Goal: Task Accomplishment & Management: Manage account settings

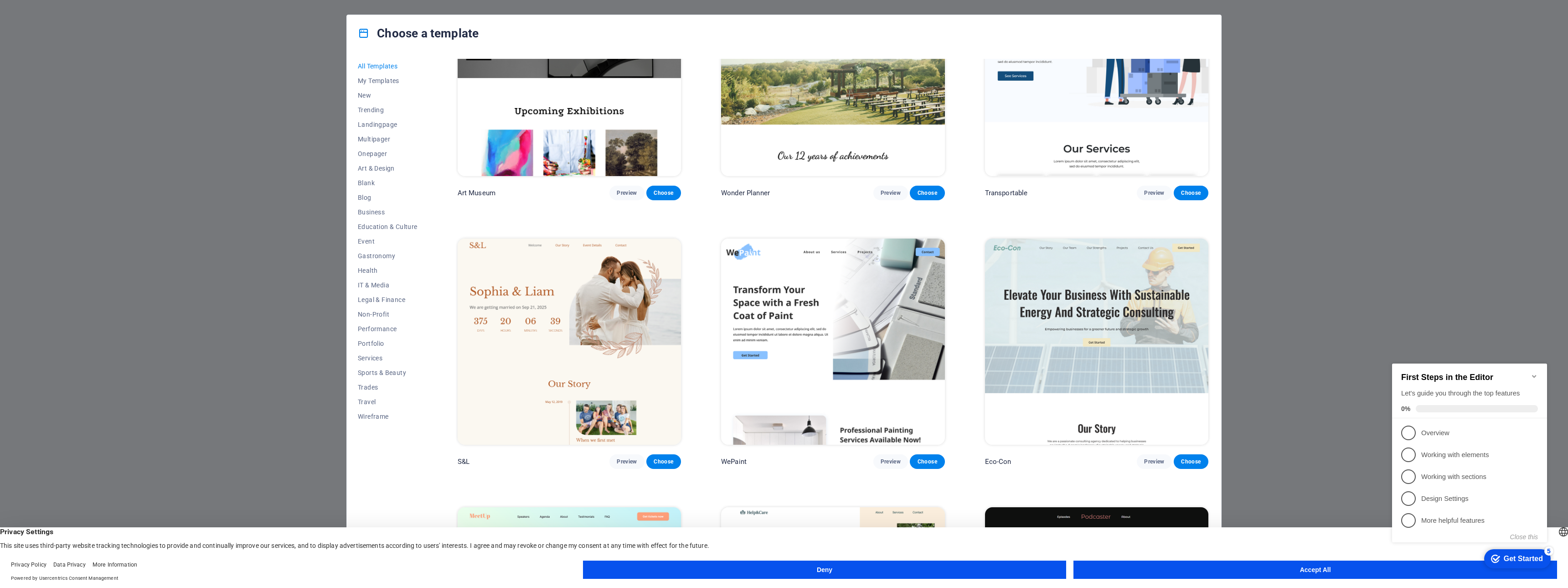
scroll to position [365, 0]
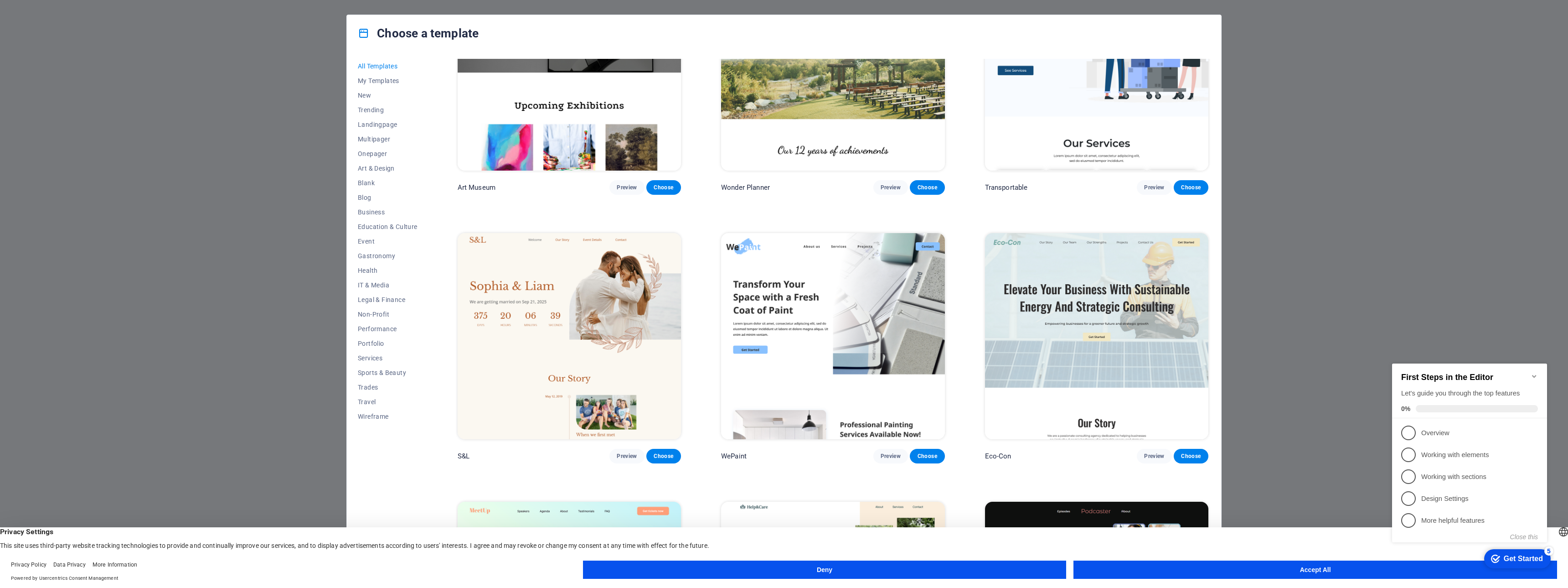
click at [1365, 572] on button "Accept All" at bounding box center [1315, 570] width 484 height 18
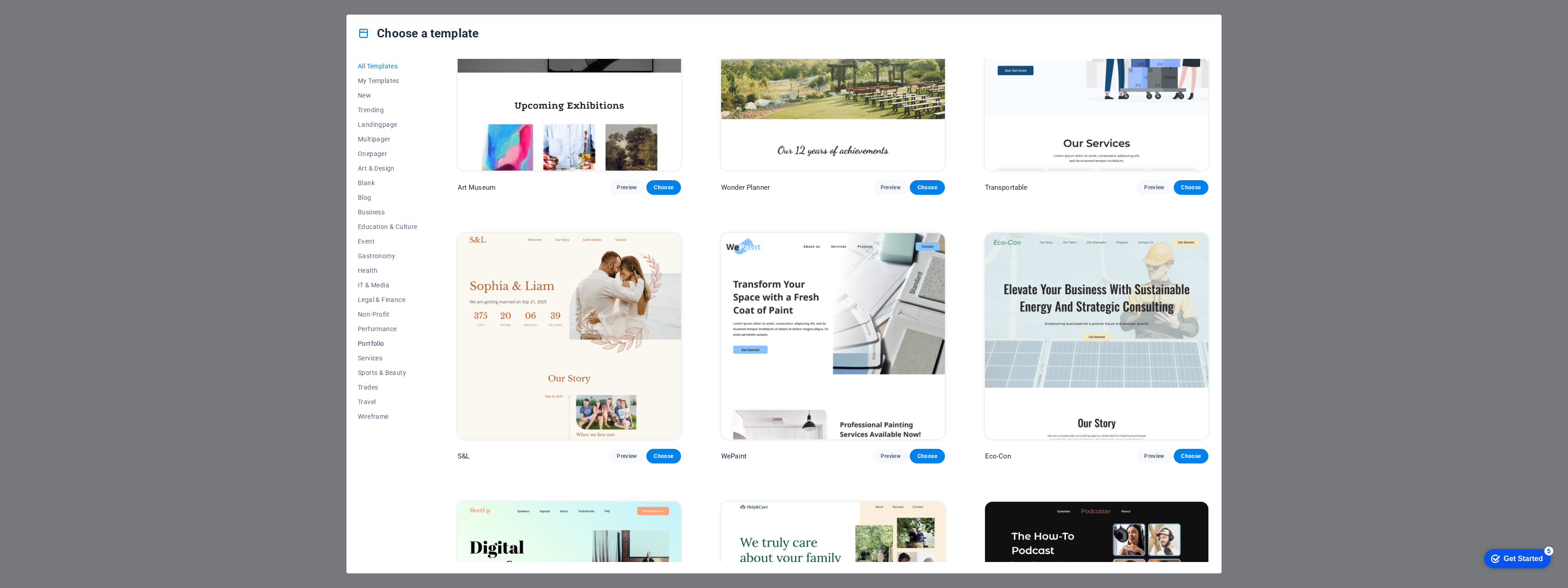
click at [373, 343] on span "Portfolio" at bounding box center [388, 343] width 60 height 8
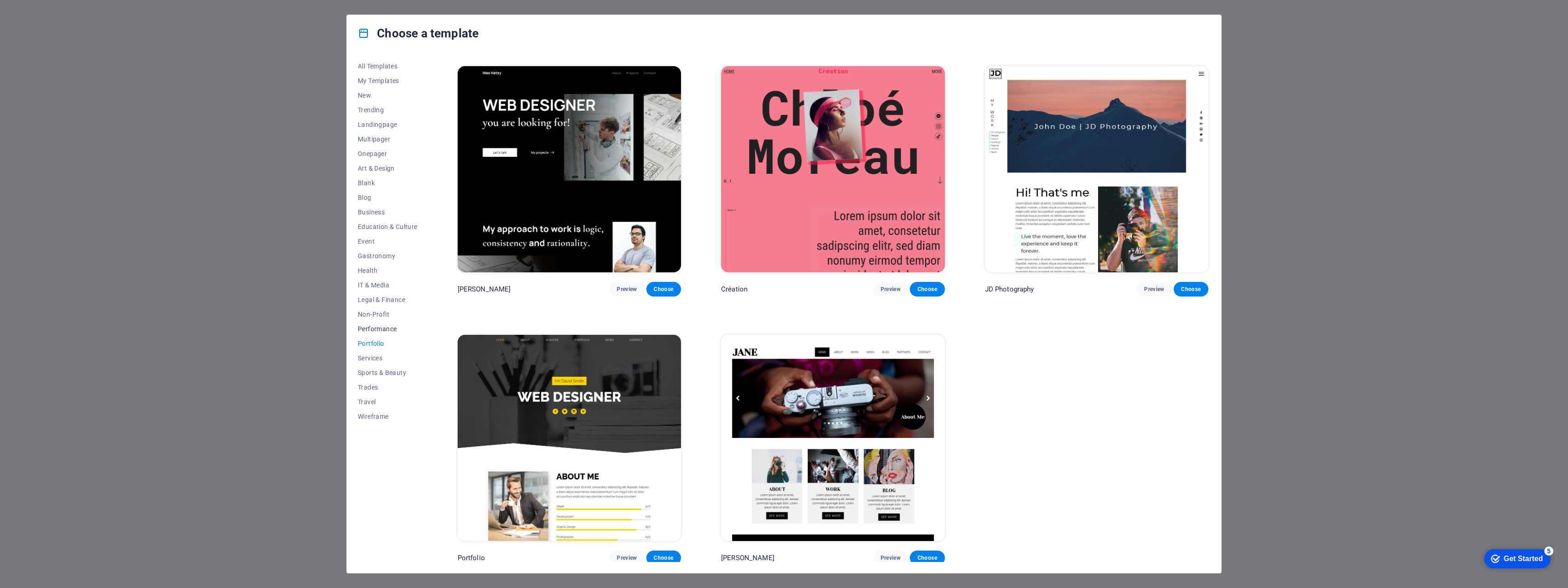
click at [383, 323] on button "Performance" at bounding box center [388, 328] width 60 height 15
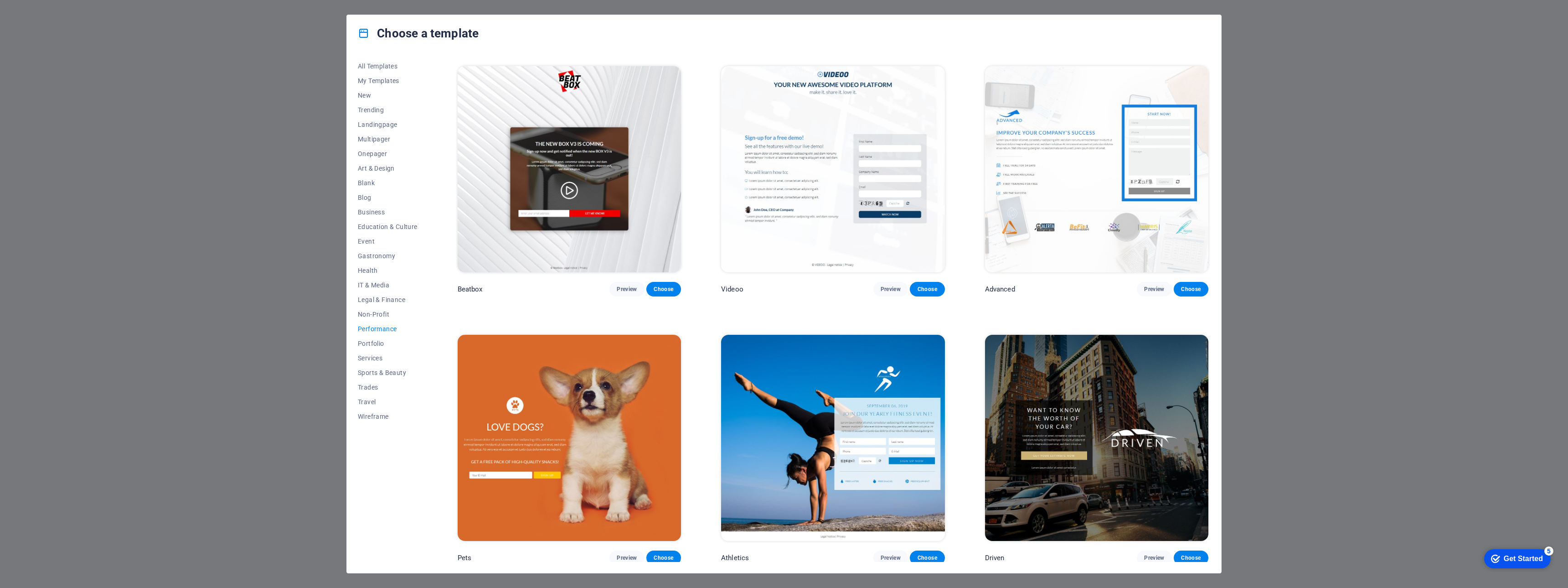
scroll to position [365, 0]
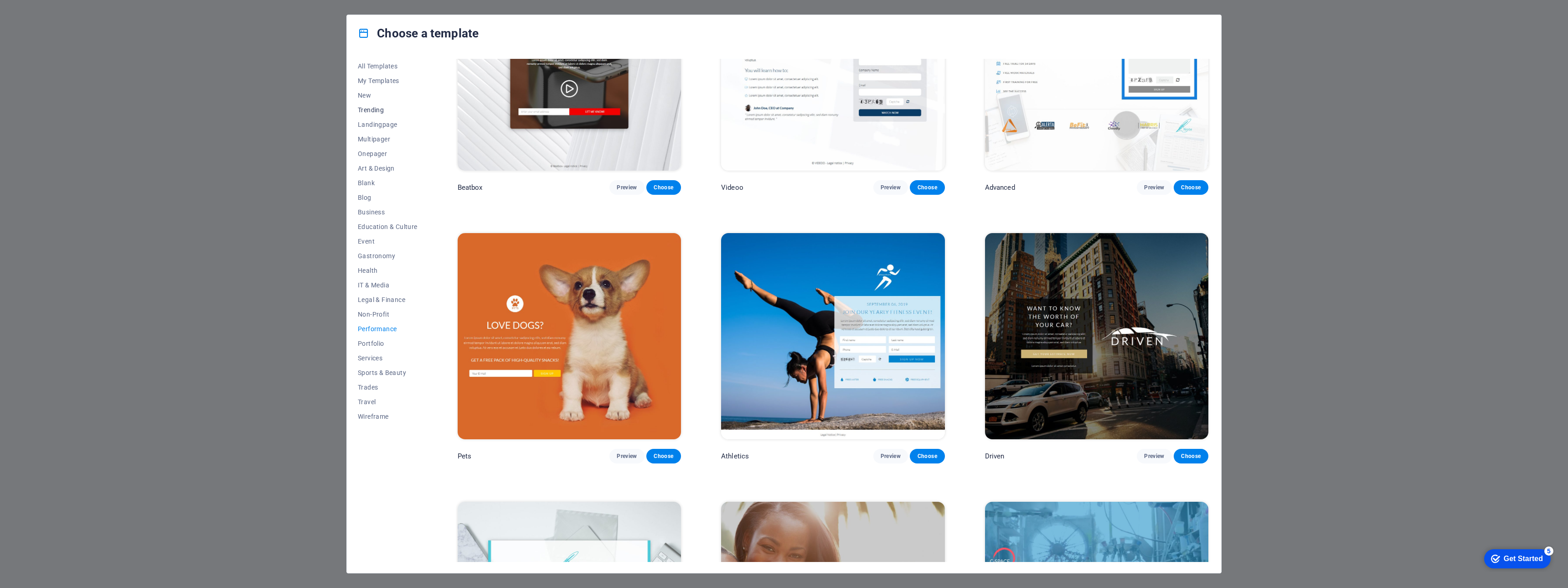
click at [369, 111] on span "Trending" at bounding box center [388, 111] width 60 height 8
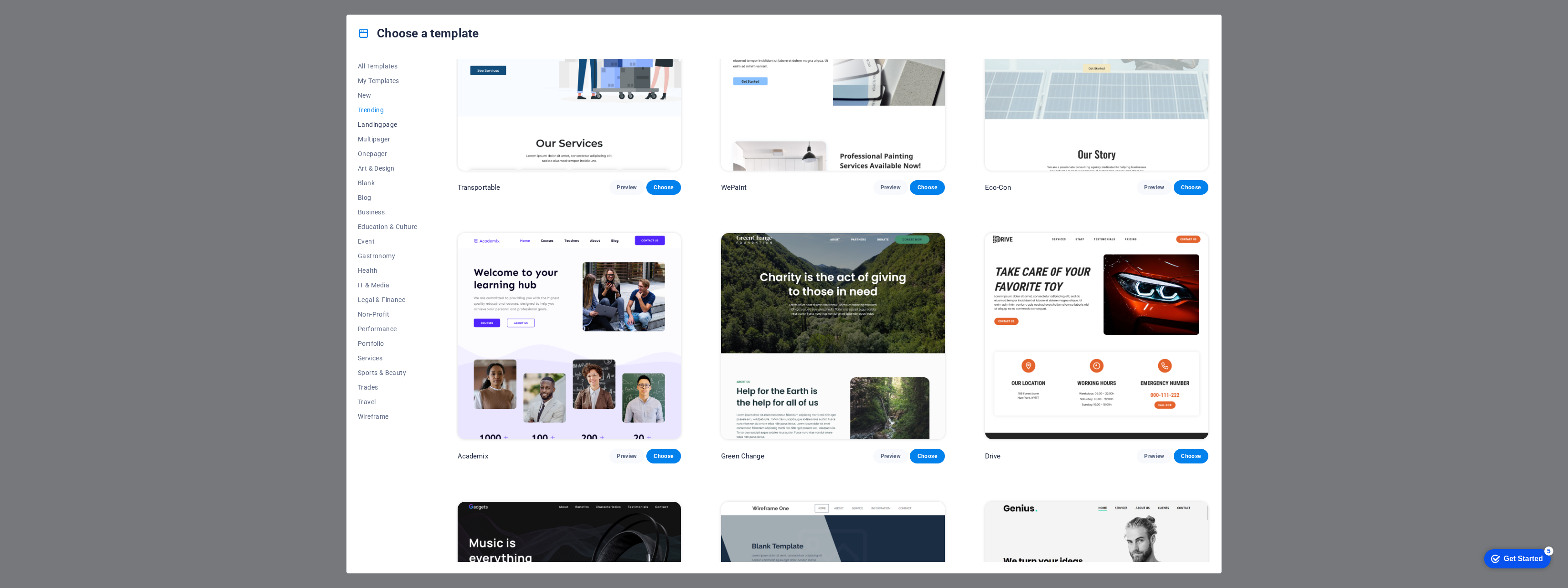
click at [372, 121] on span "Landingpage" at bounding box center [388, 125] width 60 height 8
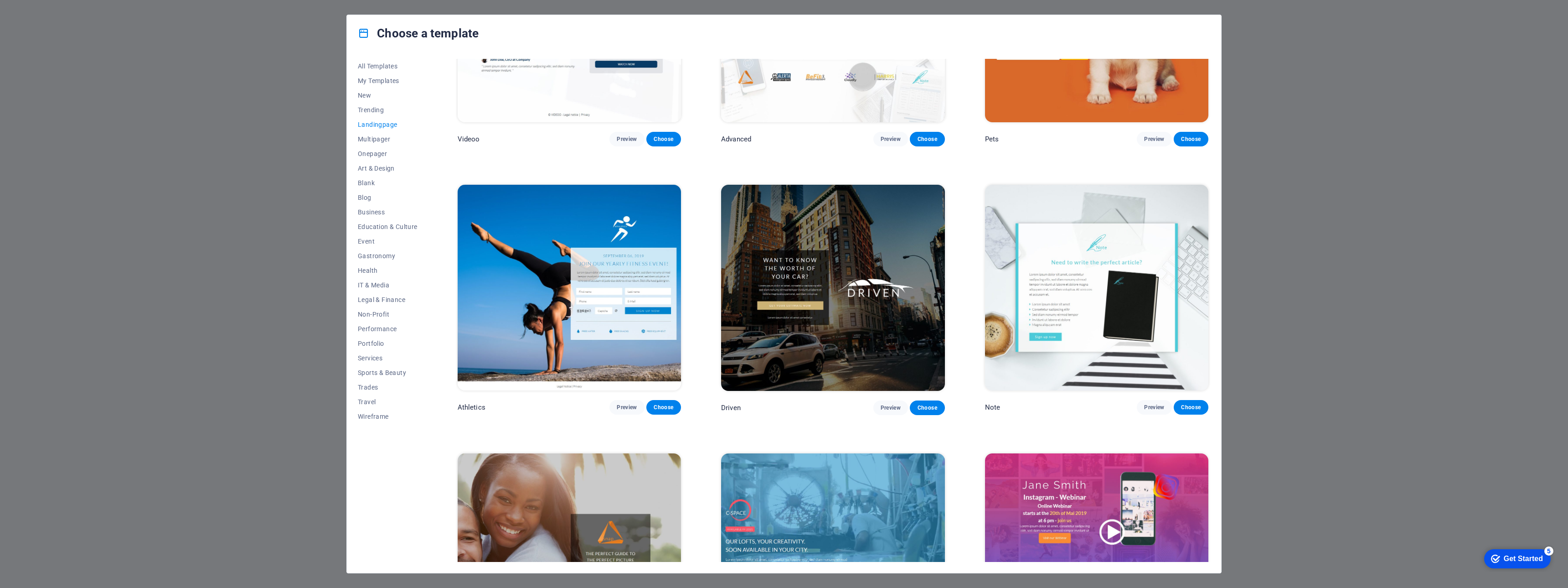
scroll to position [684, 0]
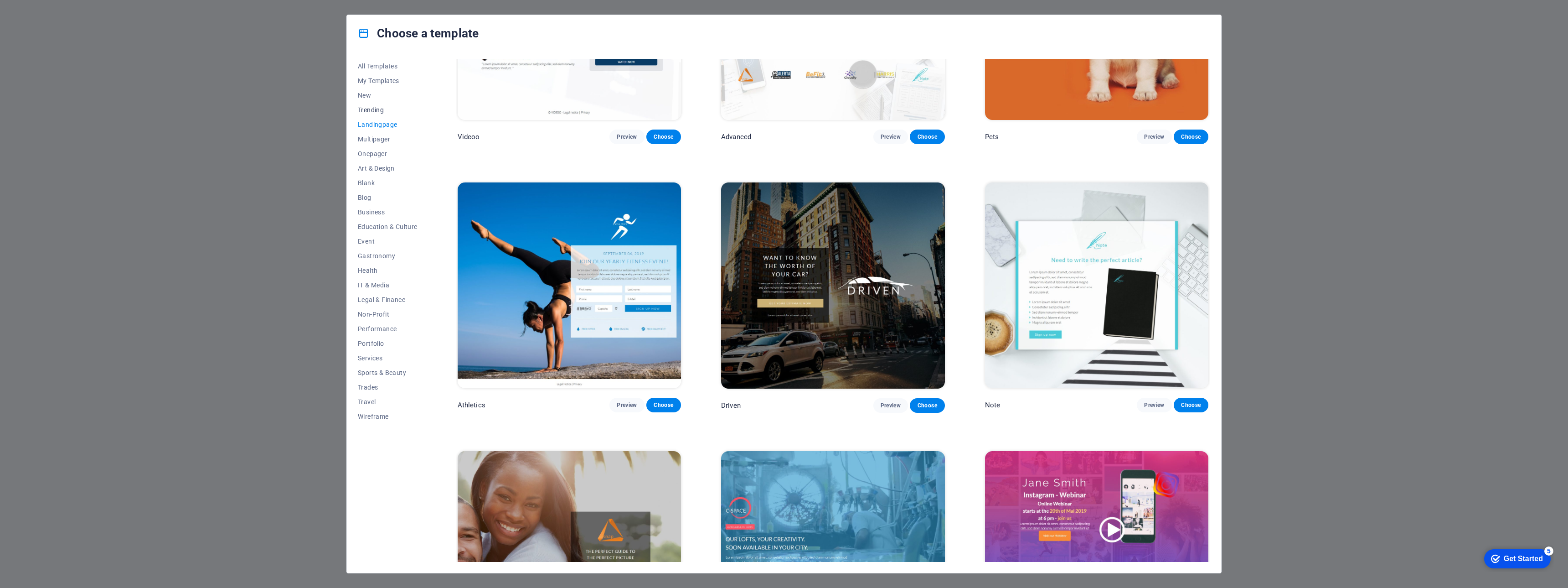
click at [372, 111] on span "Trending" at bounding box center [388, 111] width 60 height 8
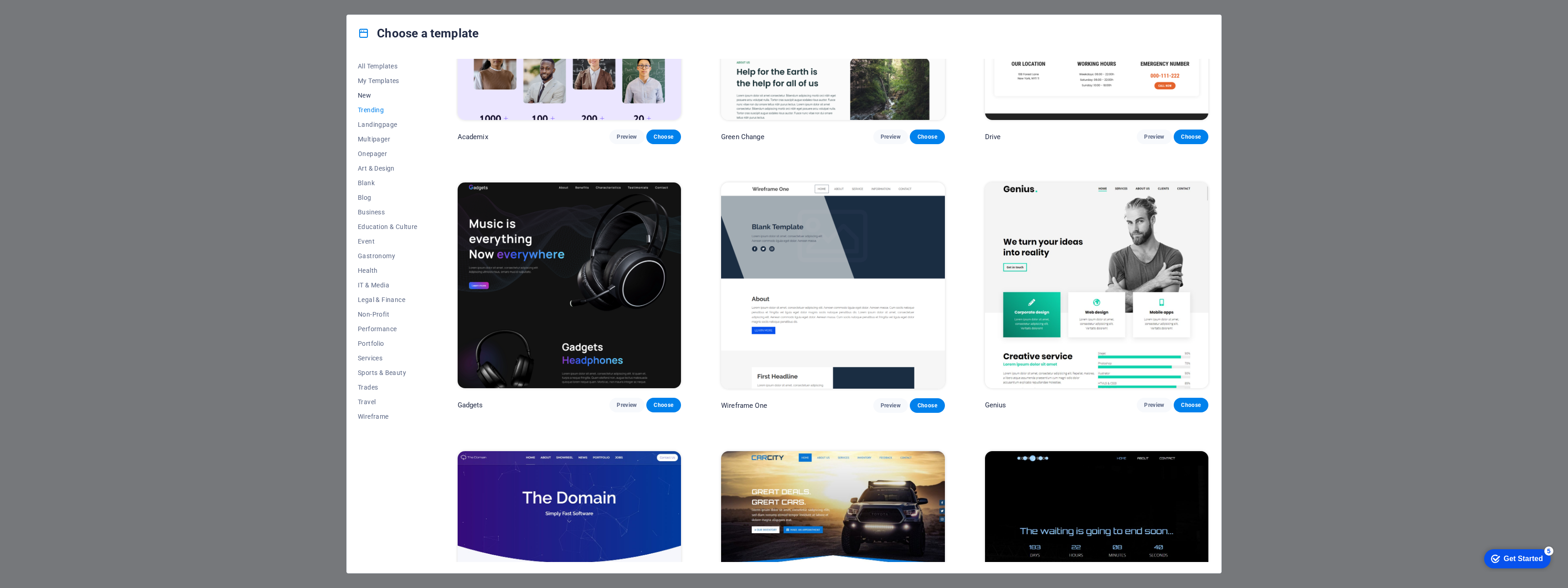
click at [367, 90] on button "New" at bounding box center [388, 95] width 60 height 15
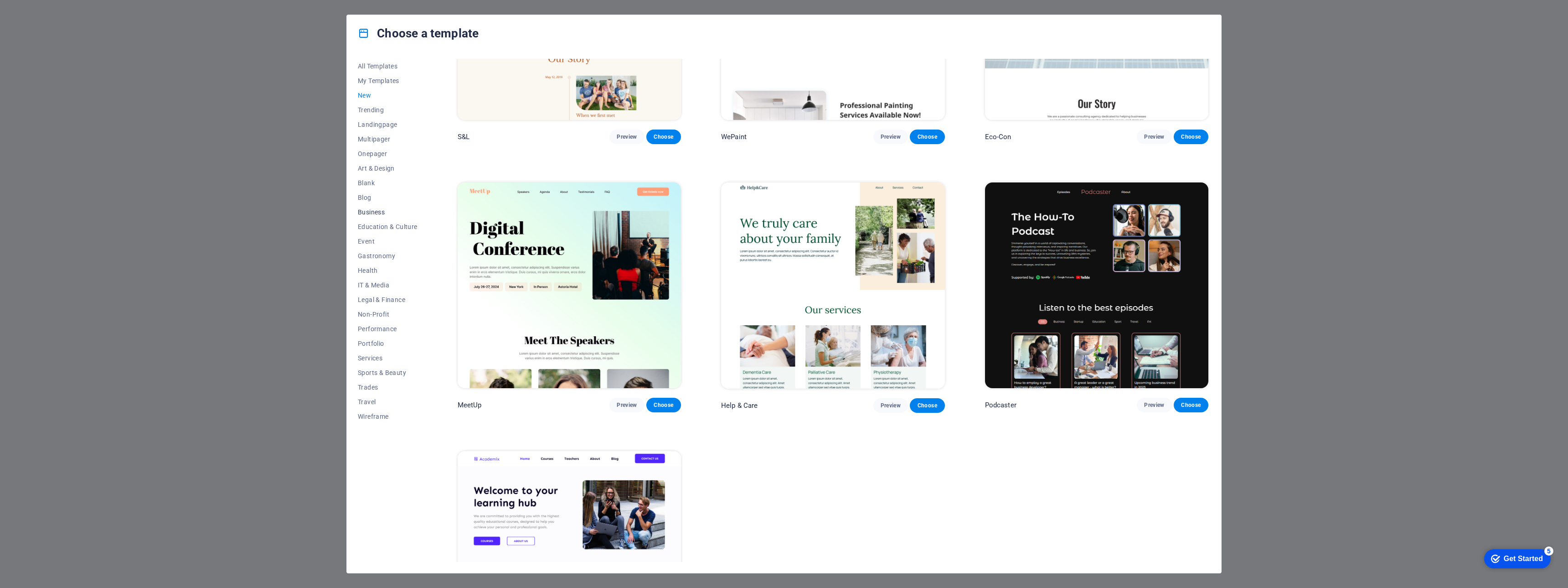
click at [382, 210] on span "Business" at bounding box center [388, 212] width 60 height 8
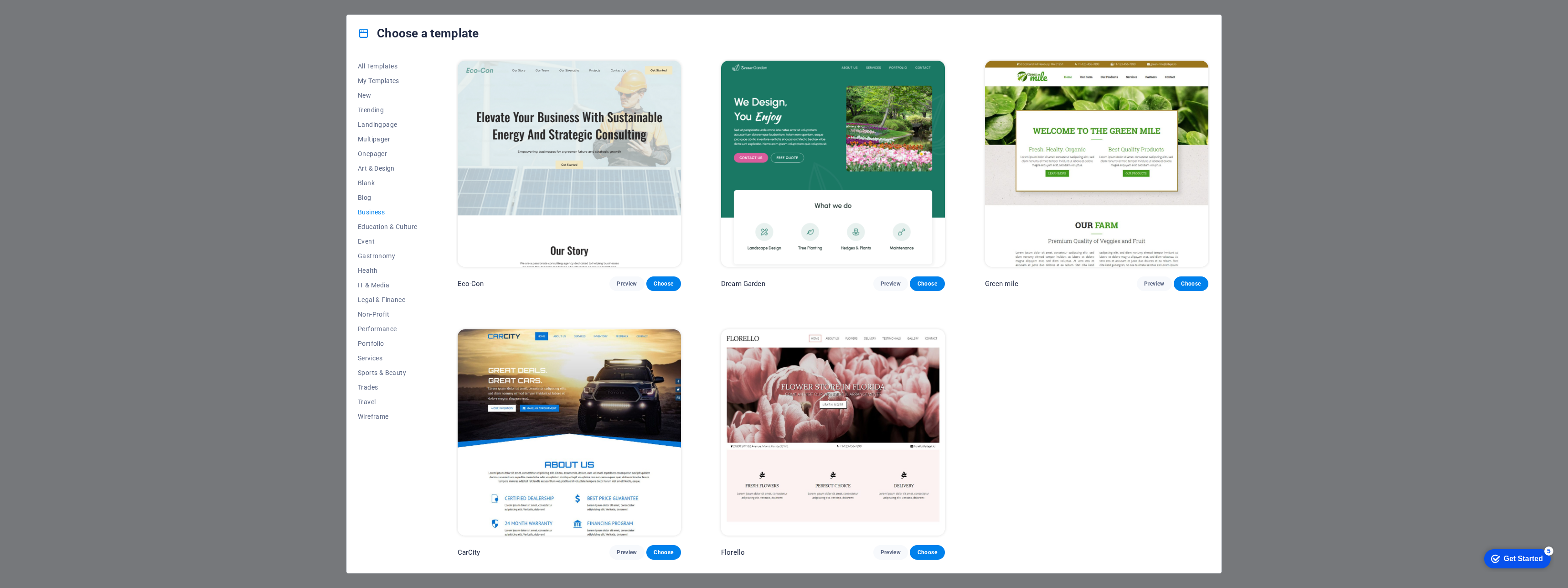
scroll to position [0, 0]
click at [665, 551] on span "Choose" at bounding box center [663, 552] width 20 height 8
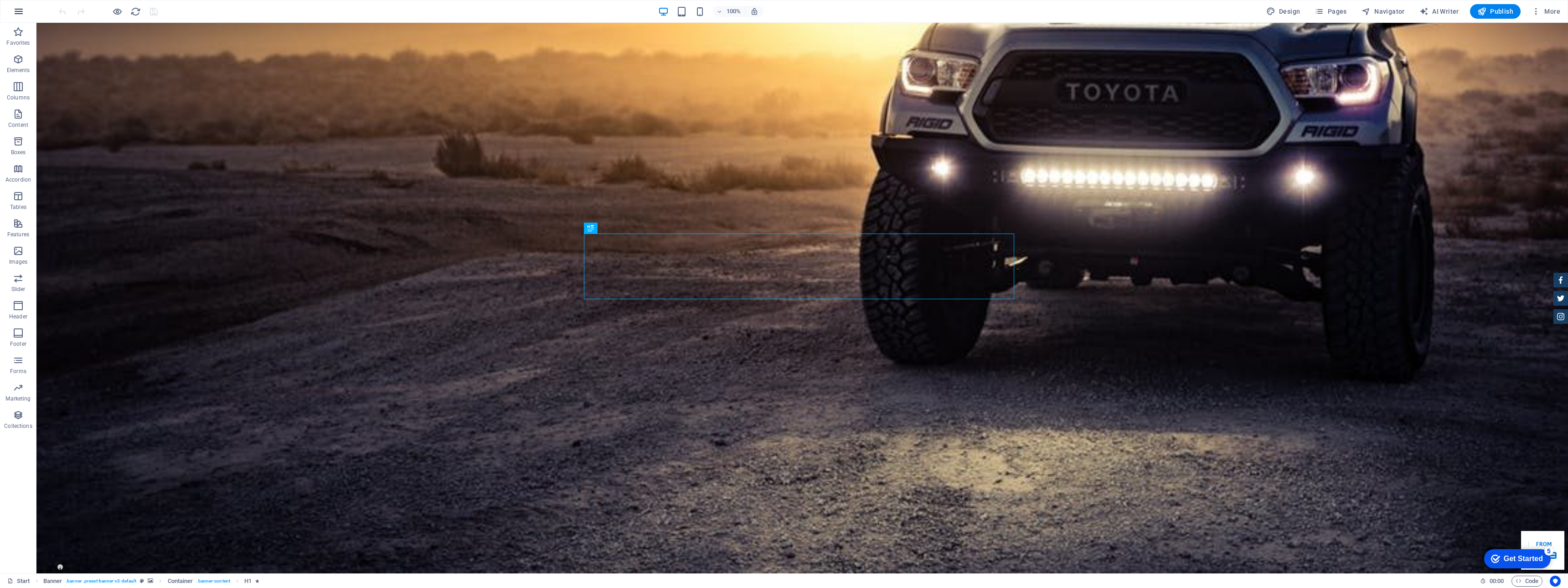
click at [19, 9] on icon "button" at bounding box center [18, 11] width 11 height 11
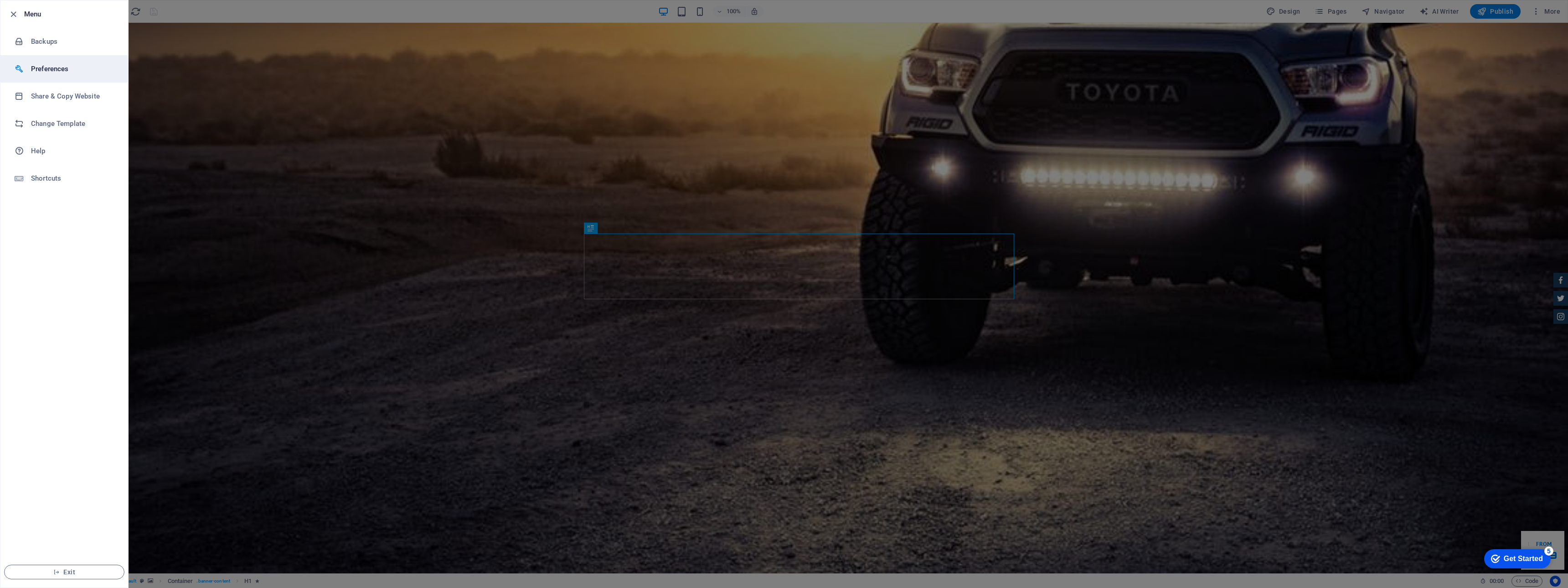
click at [94, 72] on h6 "Preferences" at bounding box center [73, 68] width 84 height 11
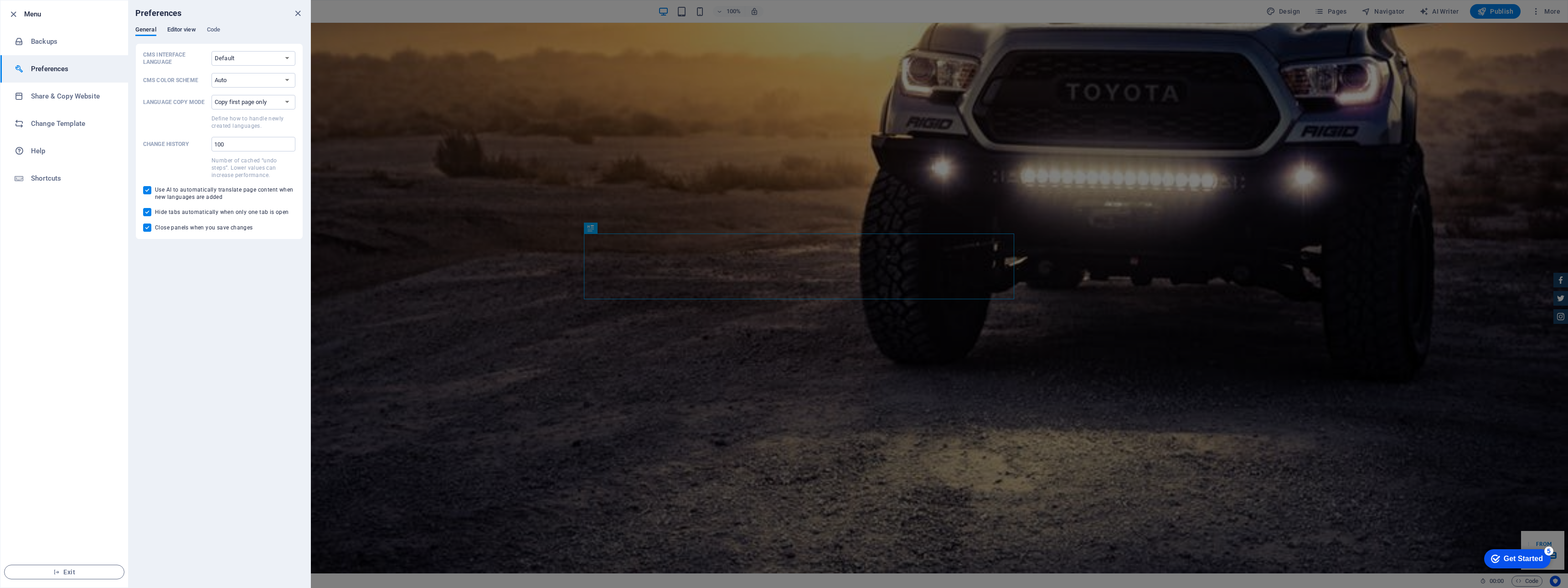
click at [190, 31] on span "Editor view" at bounding box center [181, 30] width 29 height 13
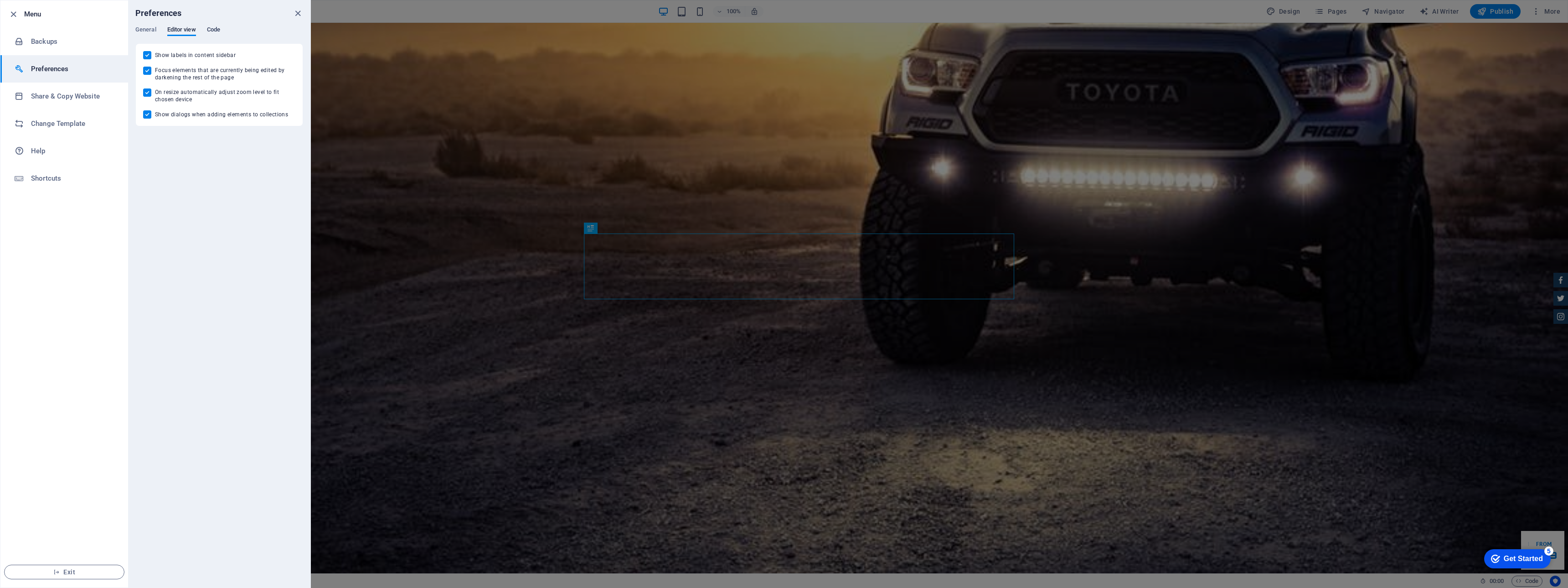
click at [212, 28] on span "Code" at bounding box center [213, 30] width 14 height 13
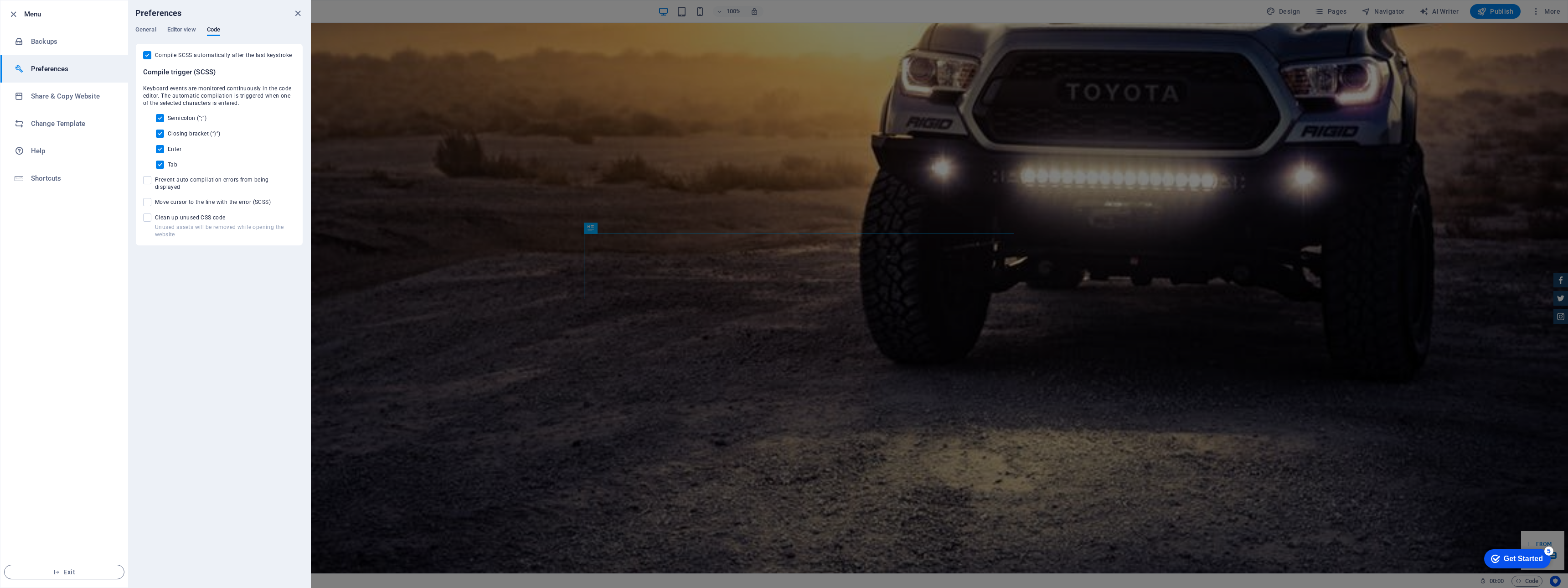
drag, startPoint x: 304, startPoint y: 15, endPoint x: 254, endPoint y: 22, distance: 50.5
click at [303, 15] on div "Preferences" at bounding box center [219, 13] width 182 height 25
click at [87, 96] on h6 "Share & Copy Website" at bounding box center [73, 96] width 84 height 11
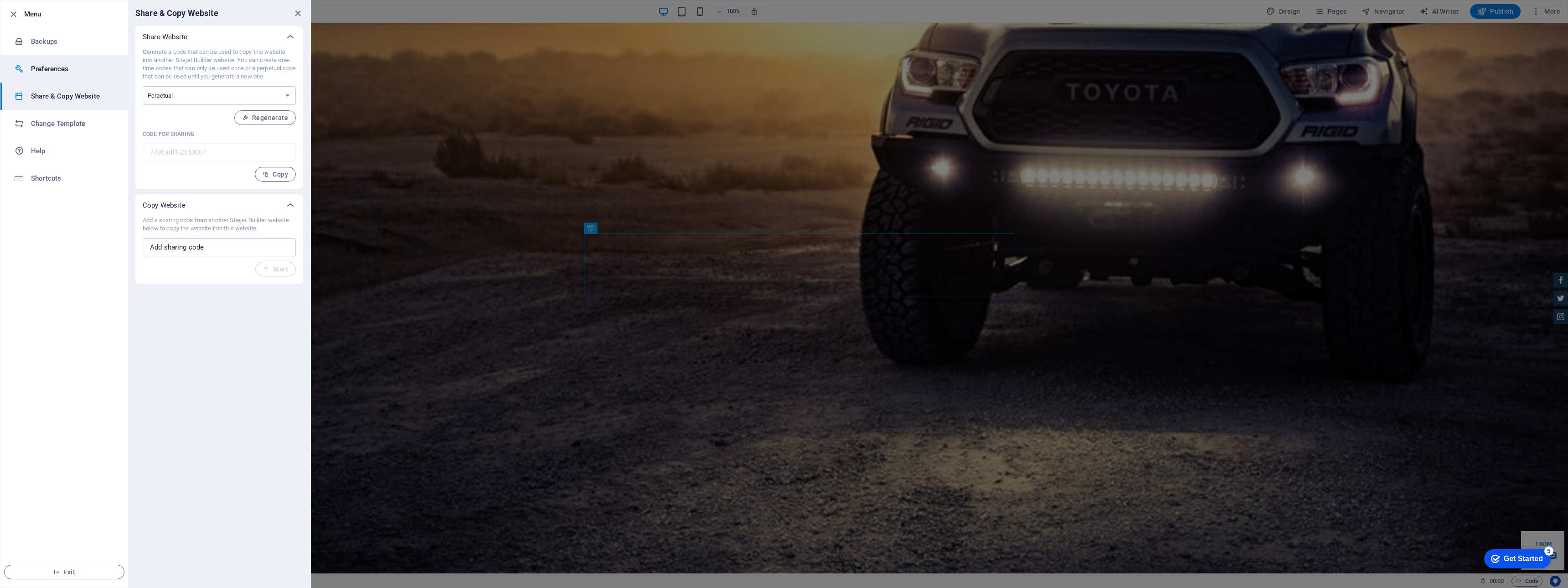
click at [71, 65] on h6 "Preferences" at bounding box center [73, 68] width 84 height 11
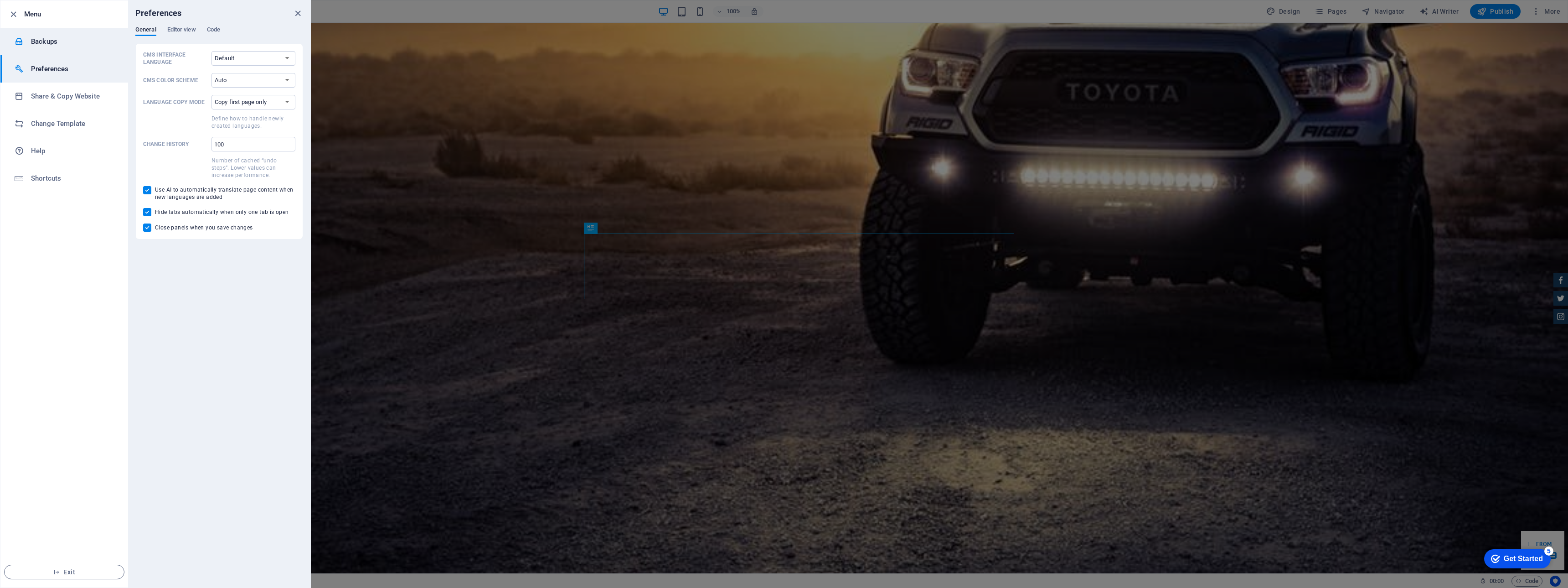
click at [80, 41] on h6 "Backups" at bounding box center [73, 41] width 84 height 11
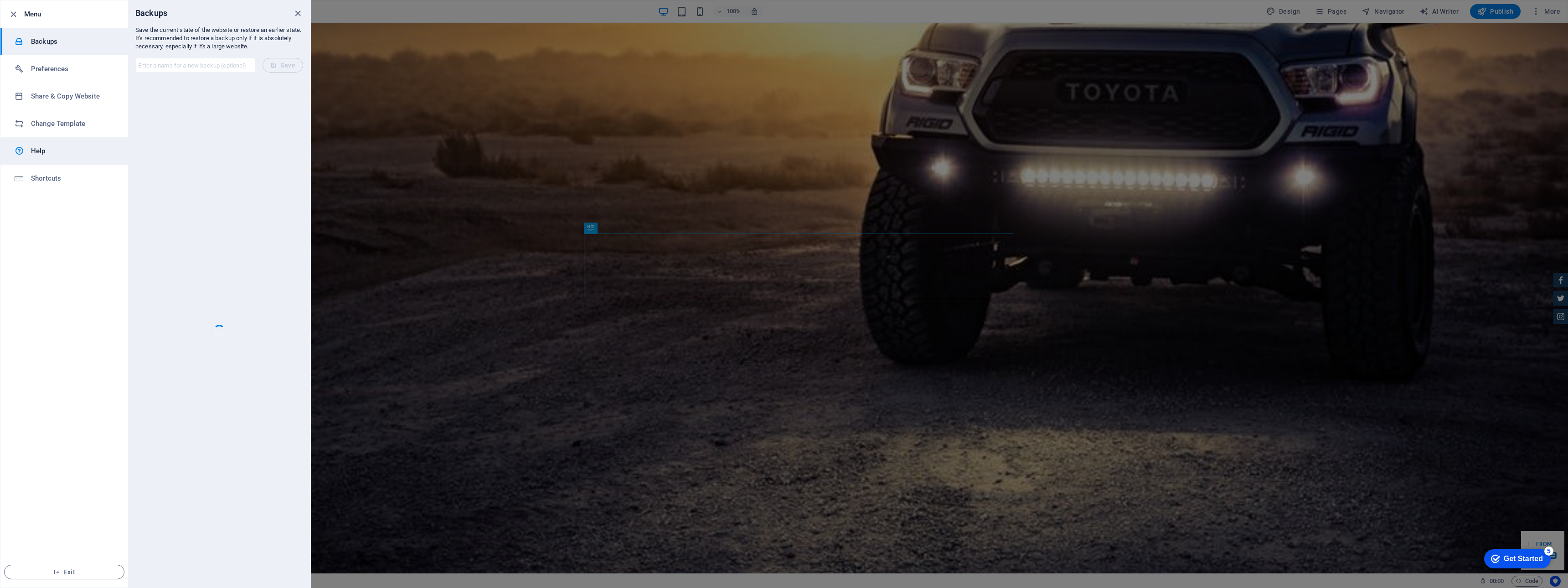
click at [53, 153] on h6 "Help" at bounding box center [73, 150] width 84 height 11
click at [1270, 99] on div at bounding box center [784, 294] width 1568 height 588
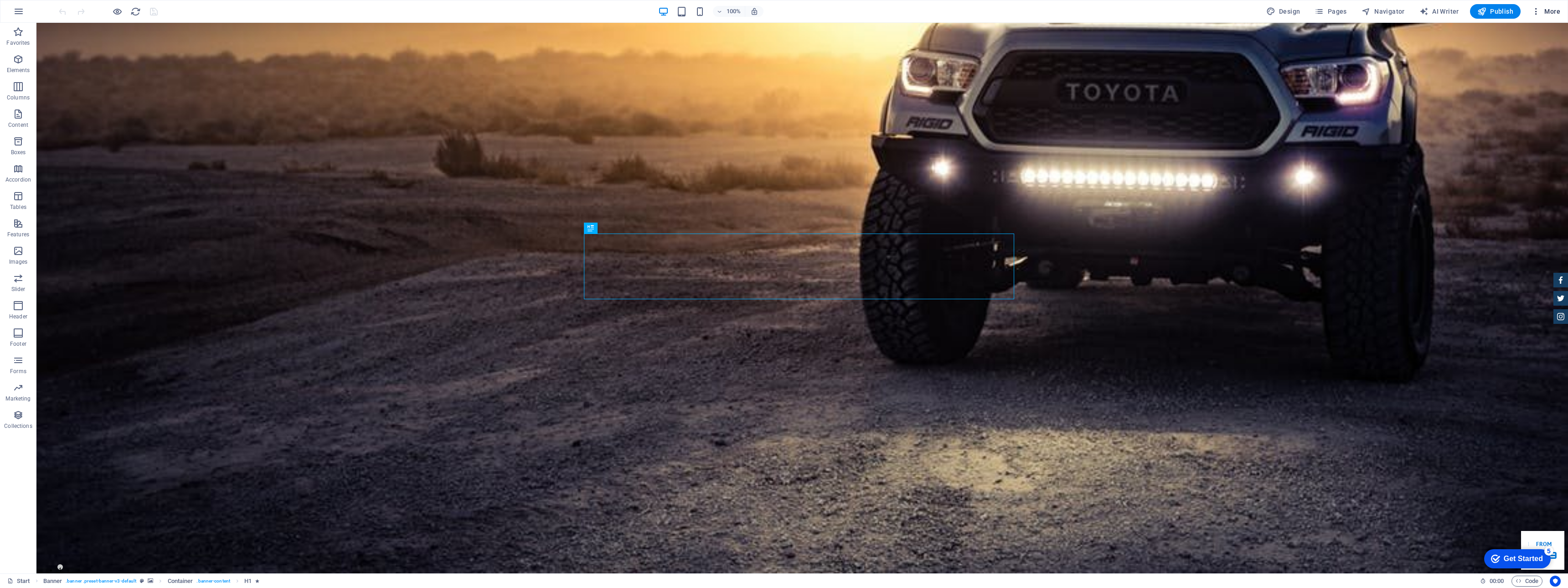
click at [1545, 12] on span "More" at bounding box center [1546, 11] width 29 height 9
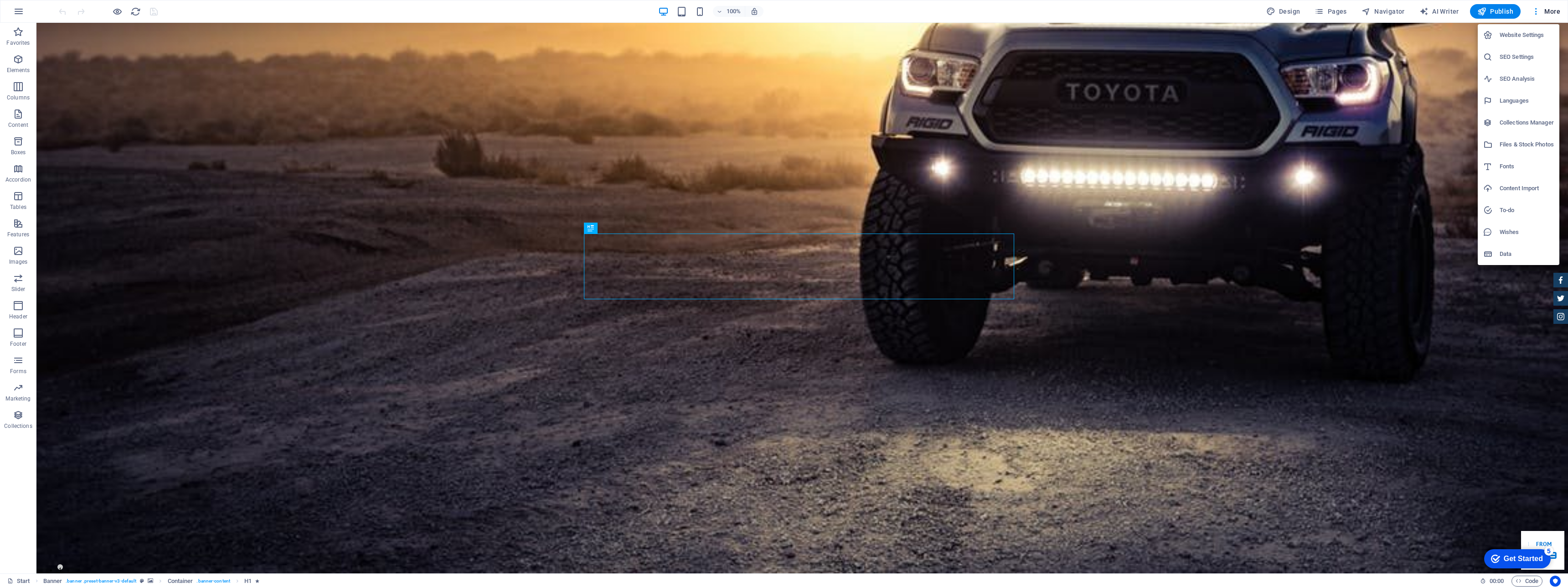
click at [1533, 107] on li "Languages" at bounding box center [1519, 101] width 81 height 22
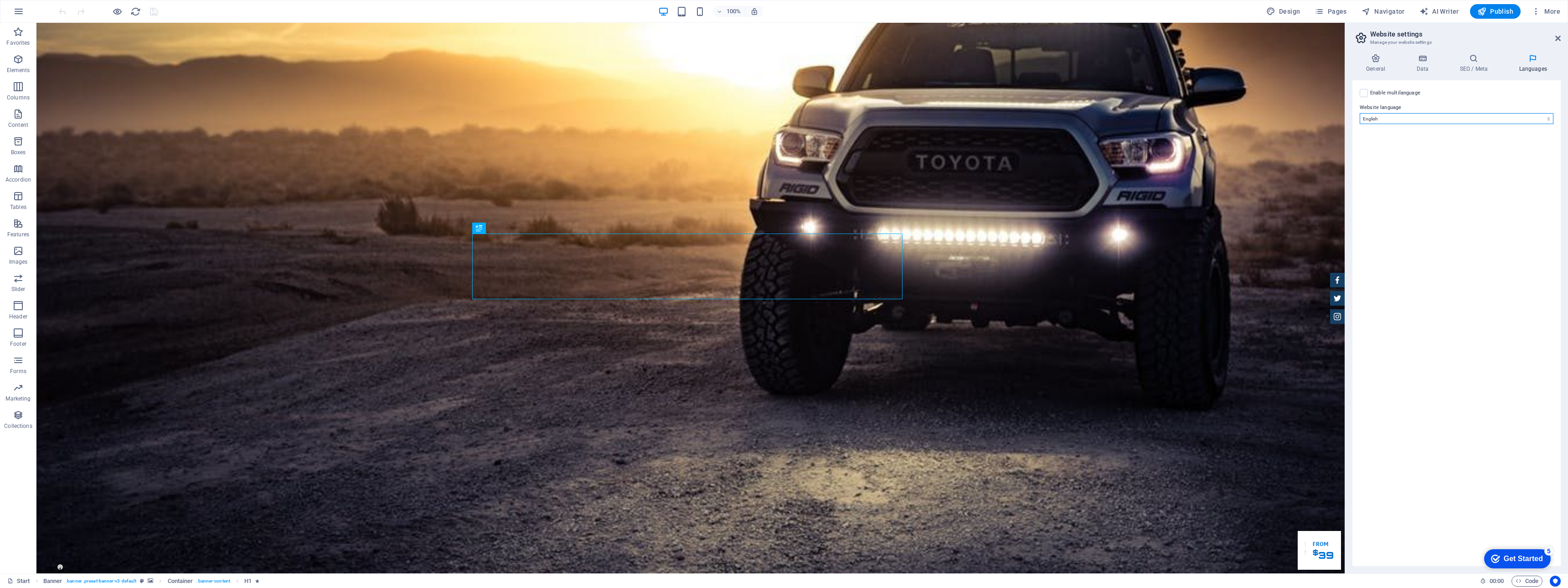
click at [1460, 114] on select "Abkhazian Afar Afrikaans Akan Albanian Amharic Arabic Aragonese Armenian Assame…" at bounding box center [1456, 118] width 194 height 11
select select "55"
click at [1360, 114] on select "Abkhazian Afar Afrikaans Akan Albanian Amharic Arabic Aragonese Armenian Assame…" at bounding box center [1456, 118] width 194 height 11
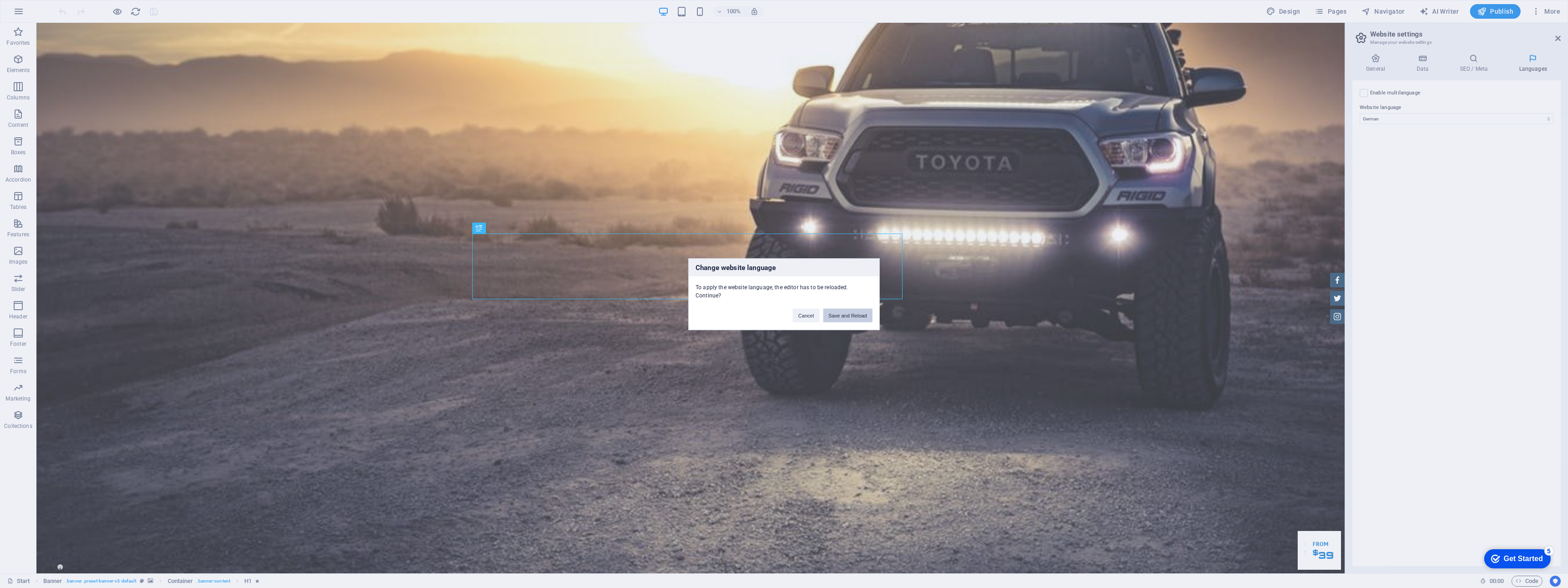
click at [847, 314] on button "Save and Reload" at bounding box center [848, 315] width 49 height 14
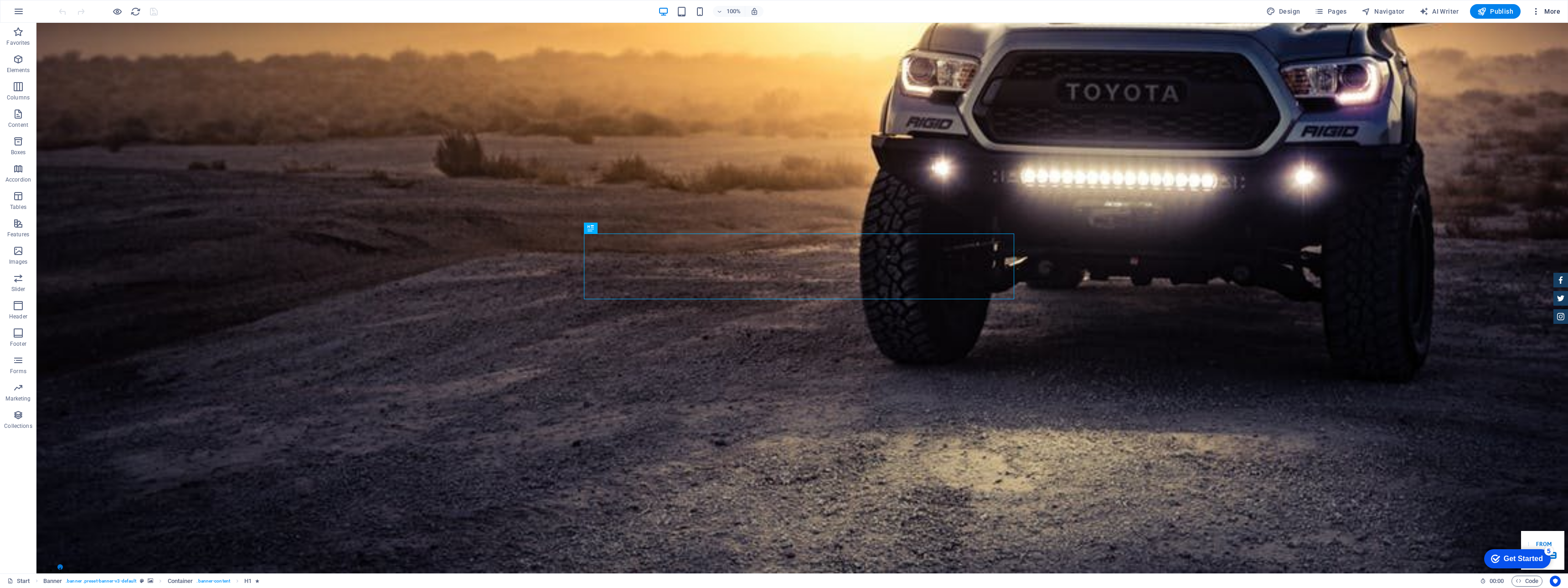
click at [1552, 16] on span "More" at bounding box center [1546, 11] width 29 height 9
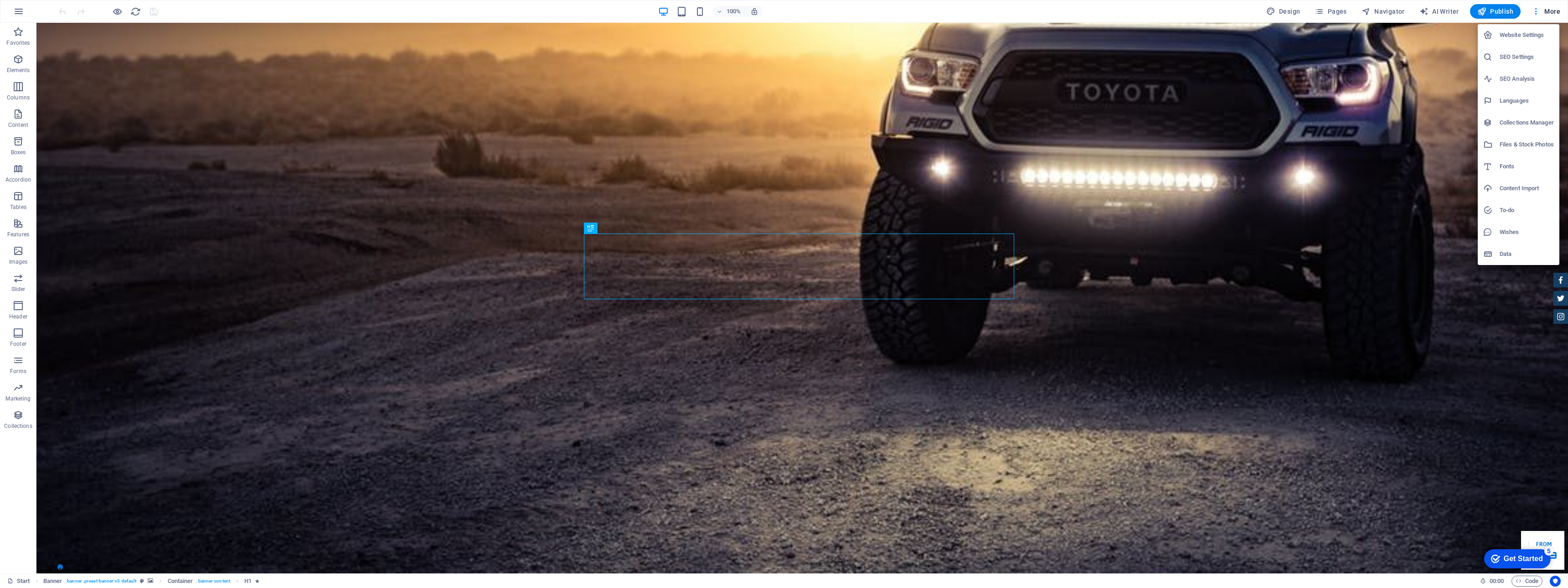
click at [1538, 96] on h6 "Languages" at bounding box center [1526, 100] width 54 height 11
select select "55"
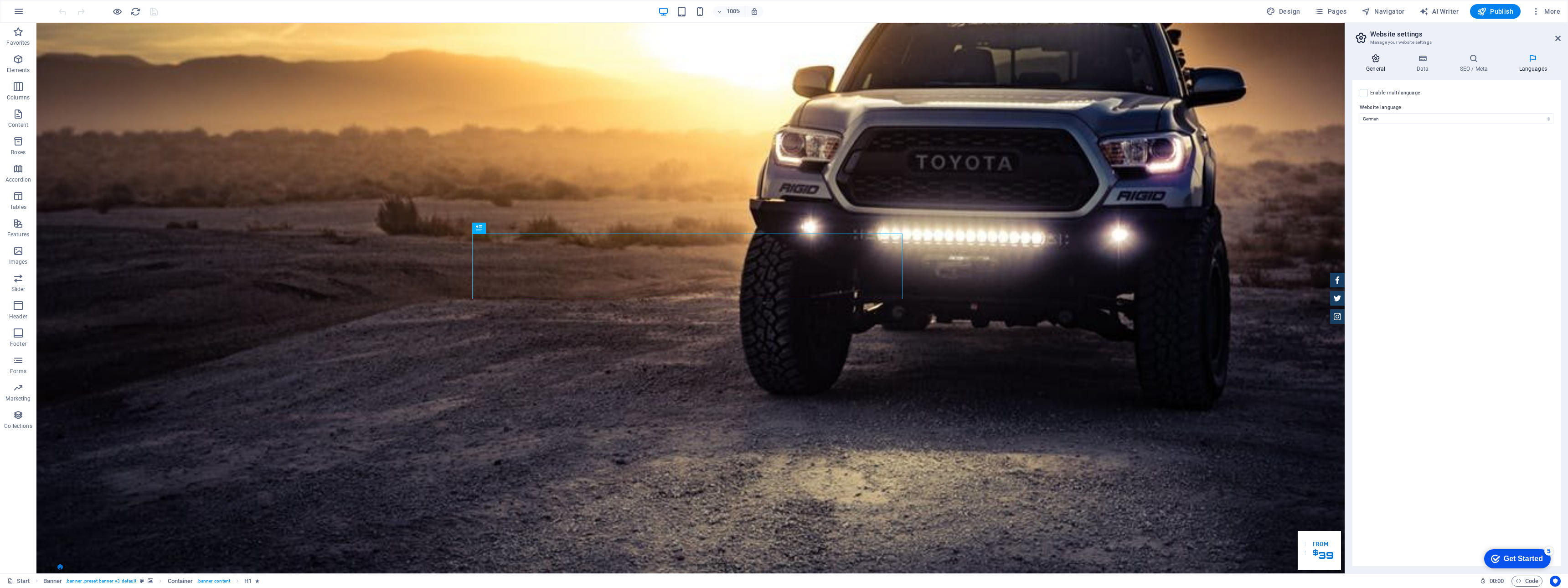
click at [1376, 69] on h4 "General" at bounding box center [1377, 63] width 50 height 19
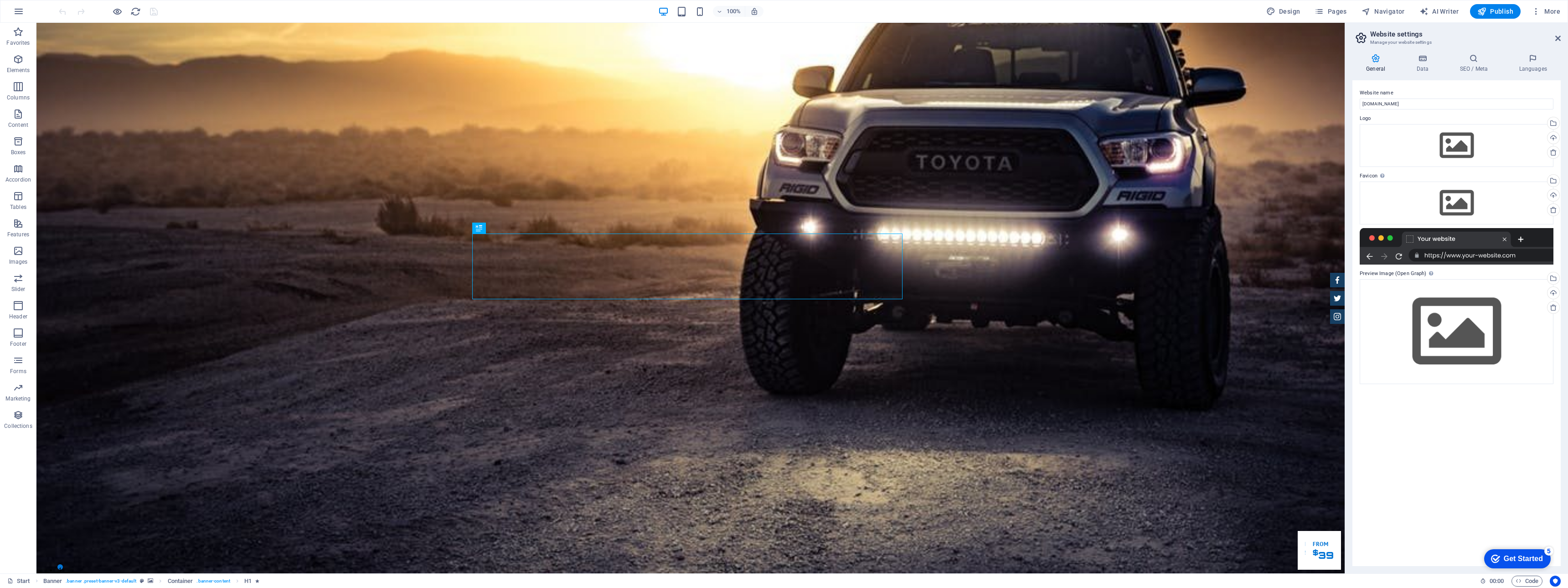
click at [1548, 18] on div "100% Design Pages Navigator AI Writer Publish More" at bounding box center [784, 11] width 1567 height 22
click at [1549, 17] on button "More" at bounding box center [1545, 11] width 36 height 15
click at [1519, 203] on li "To-do" at bounding box center [1519, 210] width 81 height 22
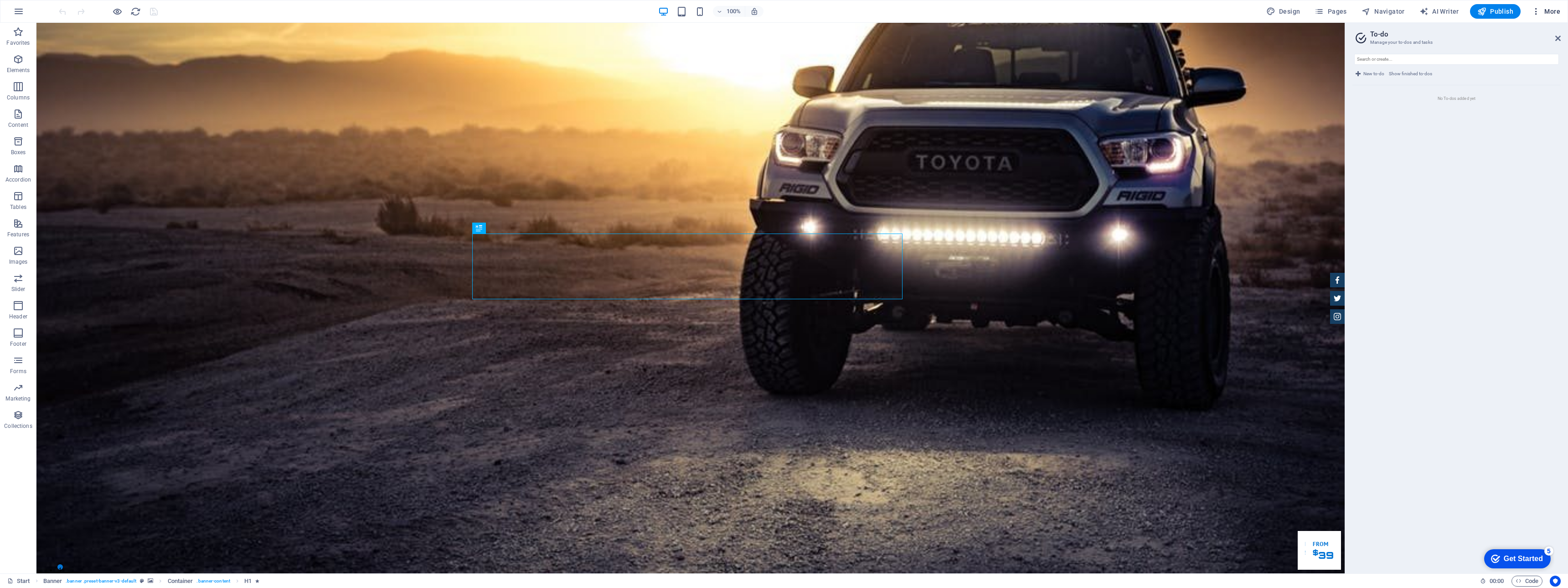
click at [1540, 9] on icon "button" at bounding box center [1535, 11] width 9 height 9
click at [1532, 128] on h6 "Collections Manager" at bounding box center [1526, 122] width 54 height 11
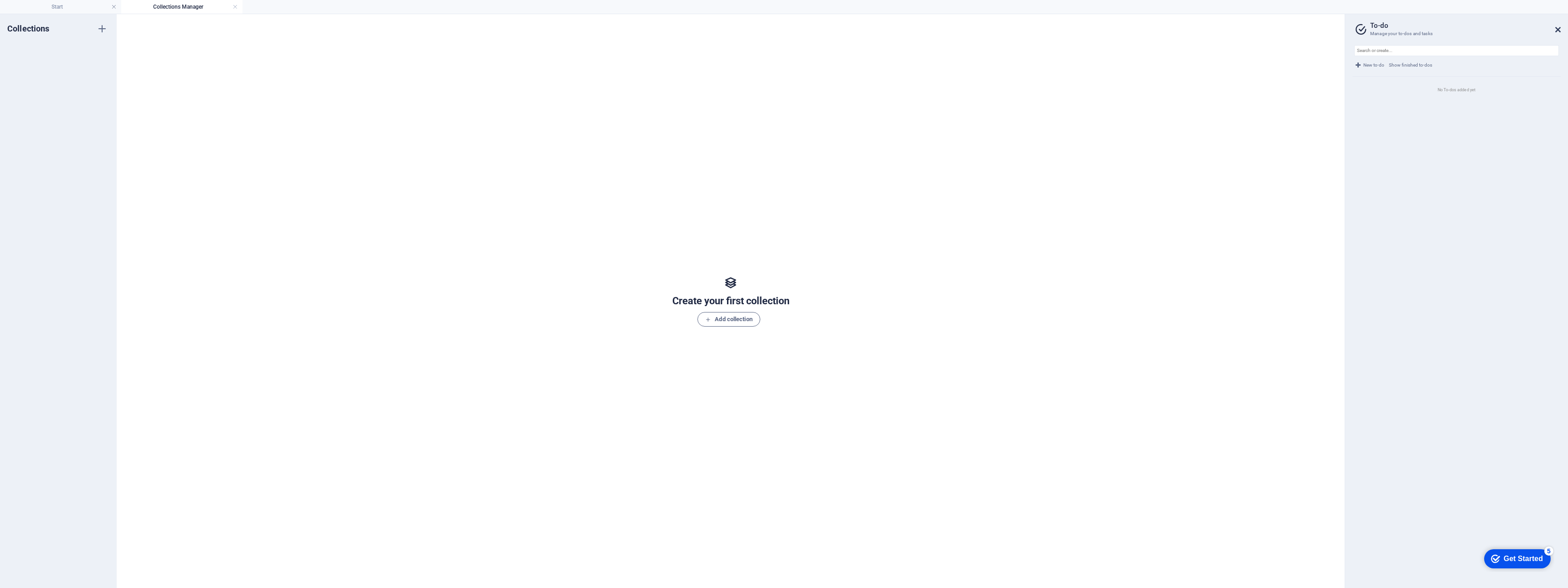
click at [1555, 29] on icon at bounding box center [1558, 30] width 6 height 8
